Goal: Task Accomplishment & Management: Use online tool/utility

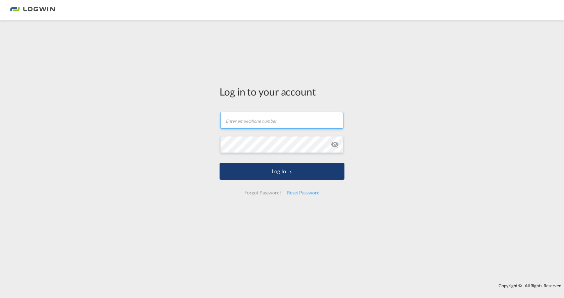
type input "[EMAIL_ADDRESS][DOMAIN_NAME]"
click at [298, 174] on button "Log In" at bounding box center [281, 171] width 125 height 17
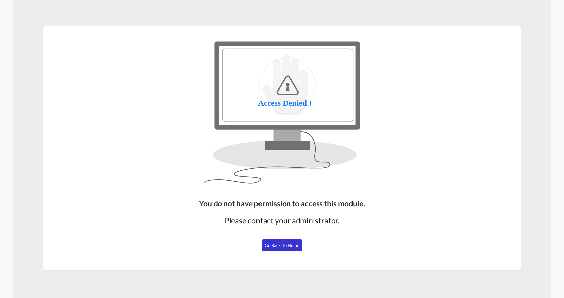
click at [279, 247] on span "Go Back to Home" at bounding box center [281, 245] width 35 height 5
